Goal: Find specific page/section: Find specific page/section

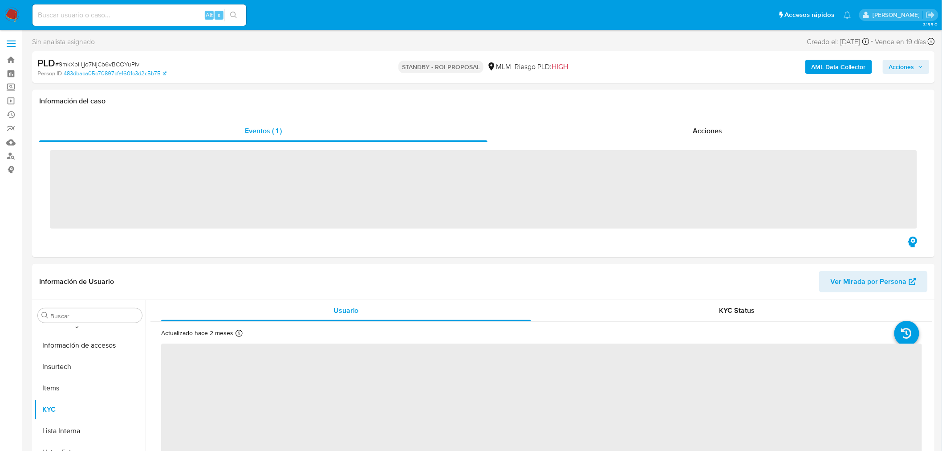
scroll to position [376, 0]
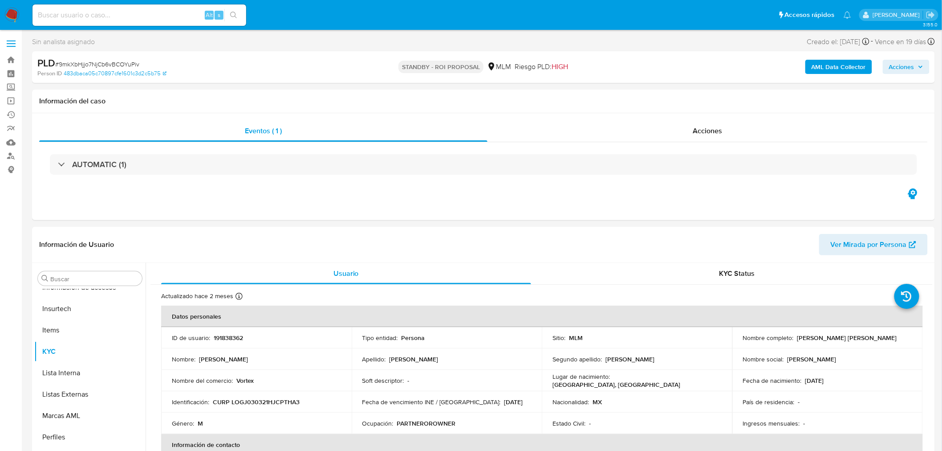
select select "10"
click at [146, 16] on input at bounding box center [140, 15] width 214 height 12
paste input "Gn3KJYjClru9uaOywsETaG9v"
type input "Gn3KJYjClru9uaOywsETaG9v"
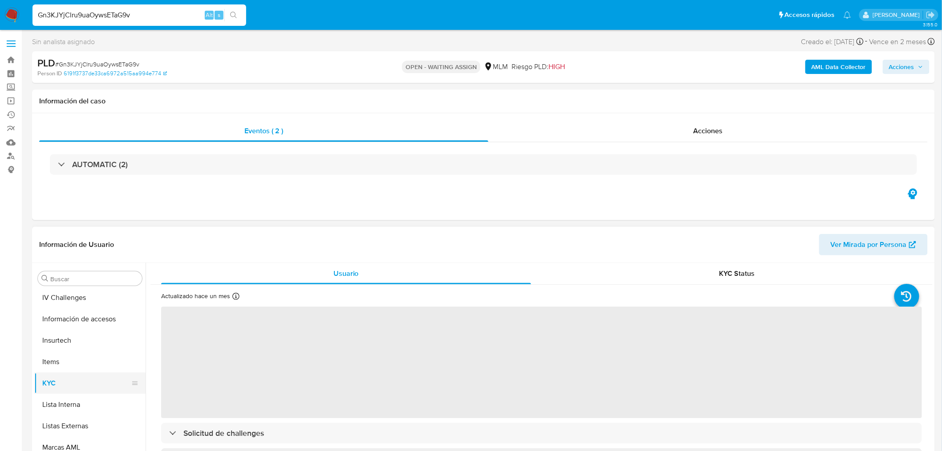
scroll to position [326, 0]
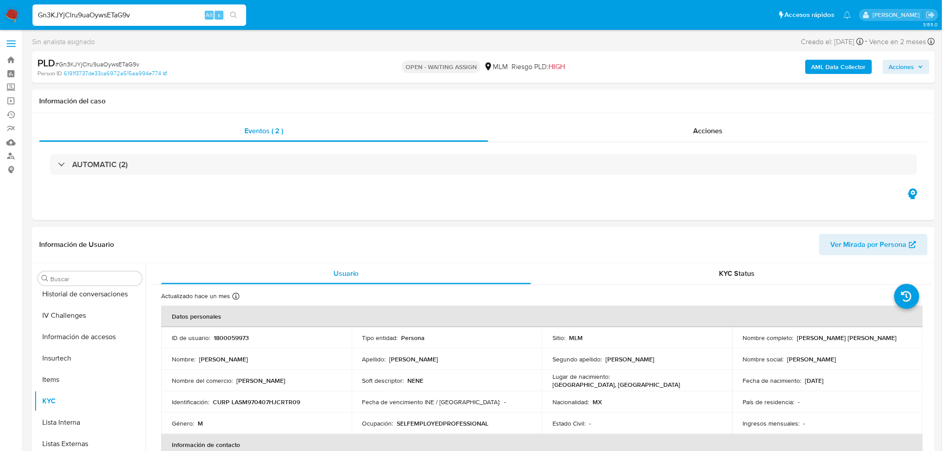
select select "10"
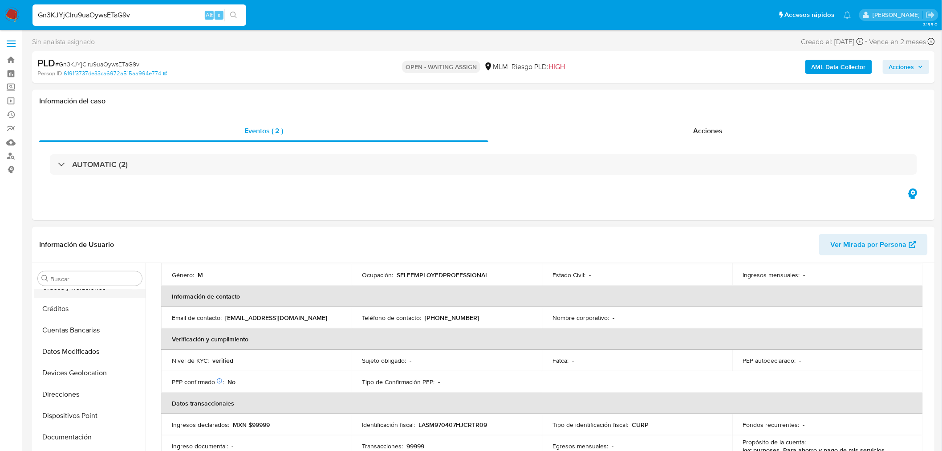
scroll to position [0, 0]
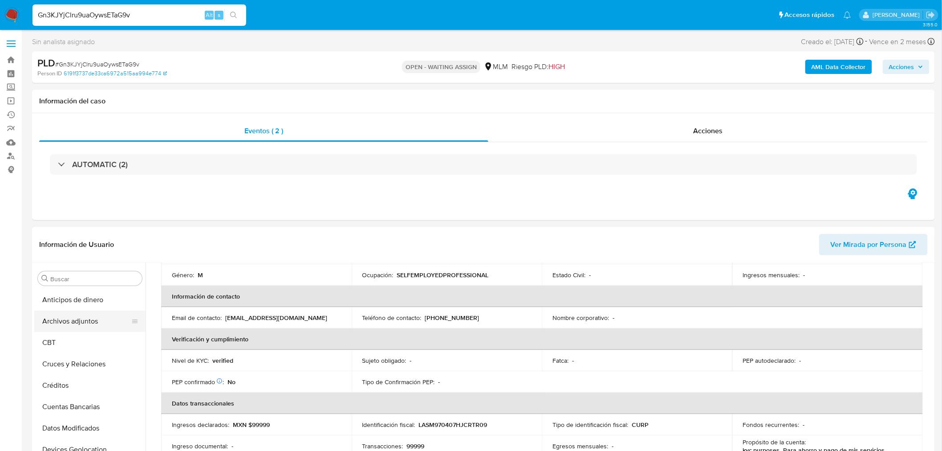
click at [97, 328] on button "Archivos adjuntos" at bounding box center [86, 320] width 104 height 21
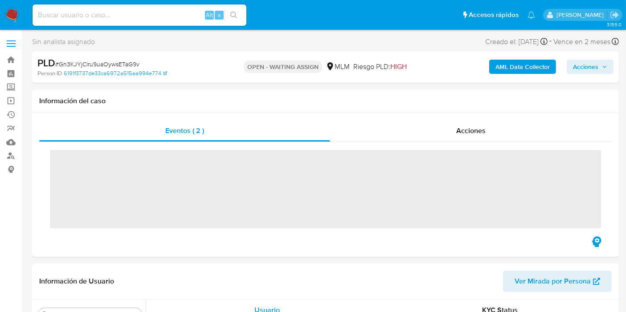
scroll to position [376, 0]
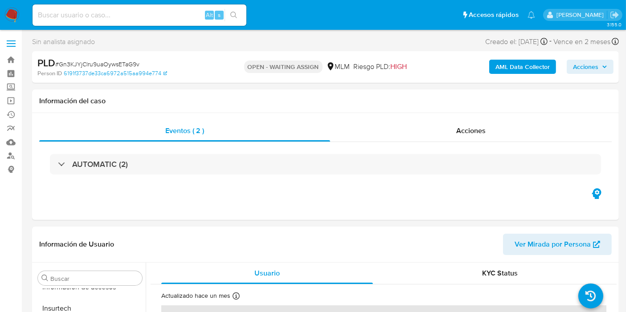
select select "10"
click at [112, 15] on input at bounding box center [140, 15] width 214 height 12
paste input "2020566468"
type input "2020566468"
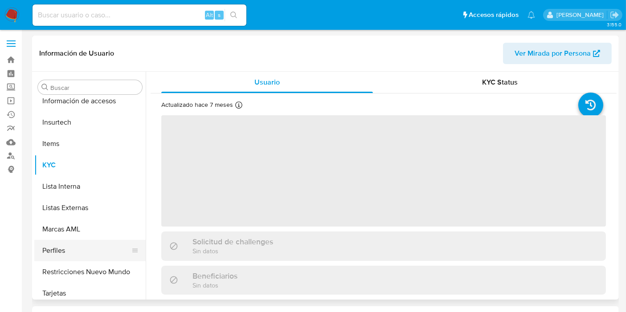
scroll to position [376, 0]
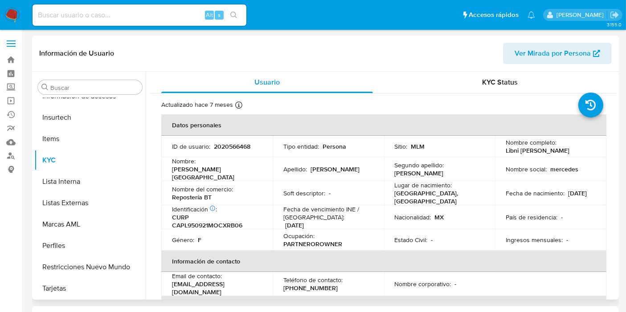
select select "10"
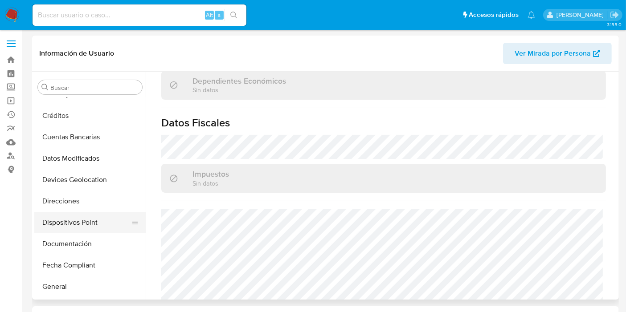
scroll to position [99, 0]
click at [69, 227] on button "Documentación" at bounding box center [86, 223] width 104 height 21
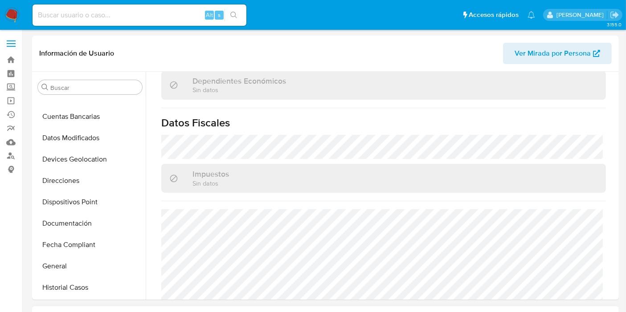
scroll to position [0, 0]
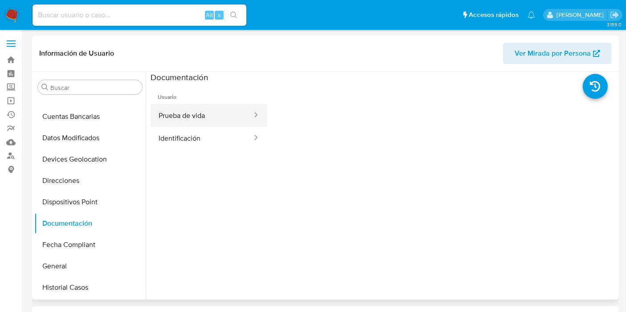
click at [228, 117] on button "Prueba de vida" at bounding box center [202, 115] width 102 height 23
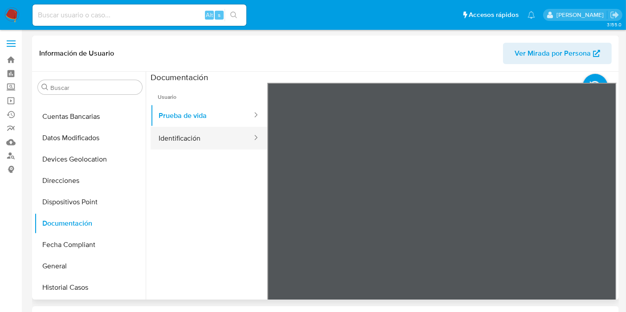
click at [175, 132] on button "Identificación" at bounding box center [202, 138] width 102 height 23
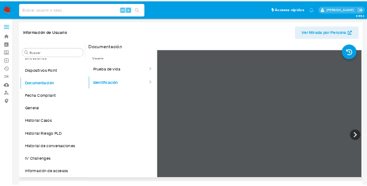
scroll to position [346, 0]
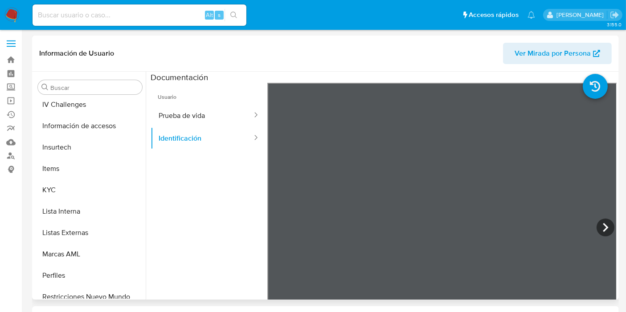
click at [526, 49] on span "Ver Mirada por Persona" at bounding box center [552, 53] width 76 height 21
